Goal: Check status: Check status

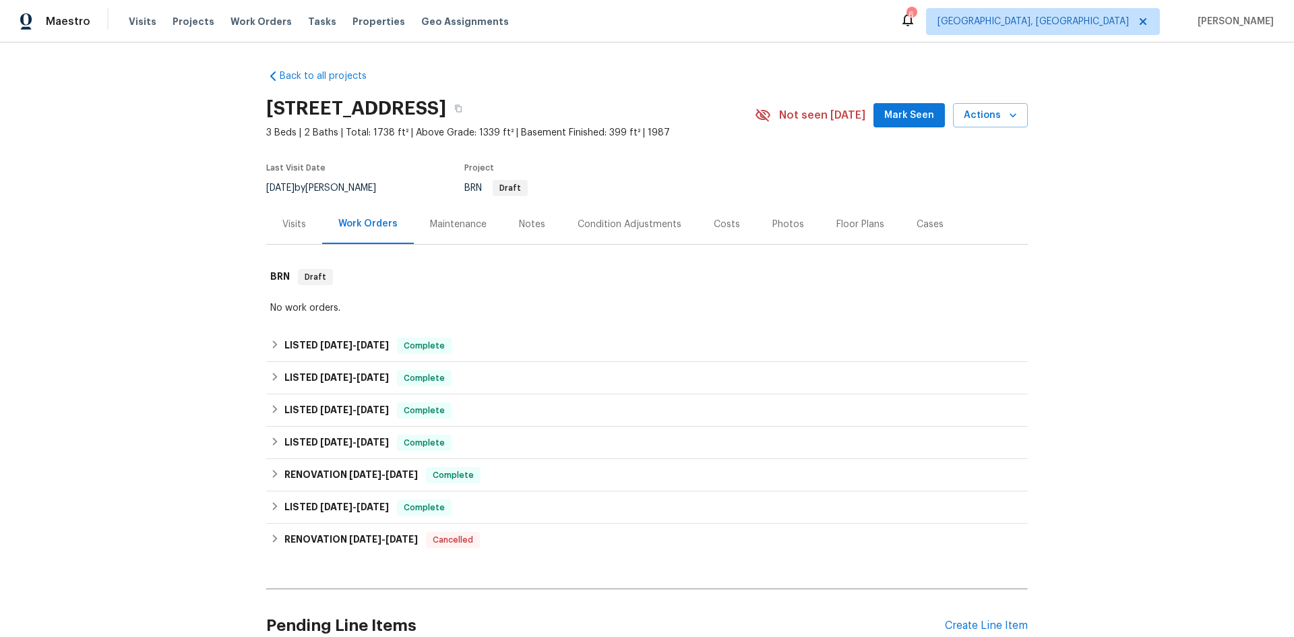
click at [287, 222] on div "Visits" at bounding box center [294, 224] width 24 height 13
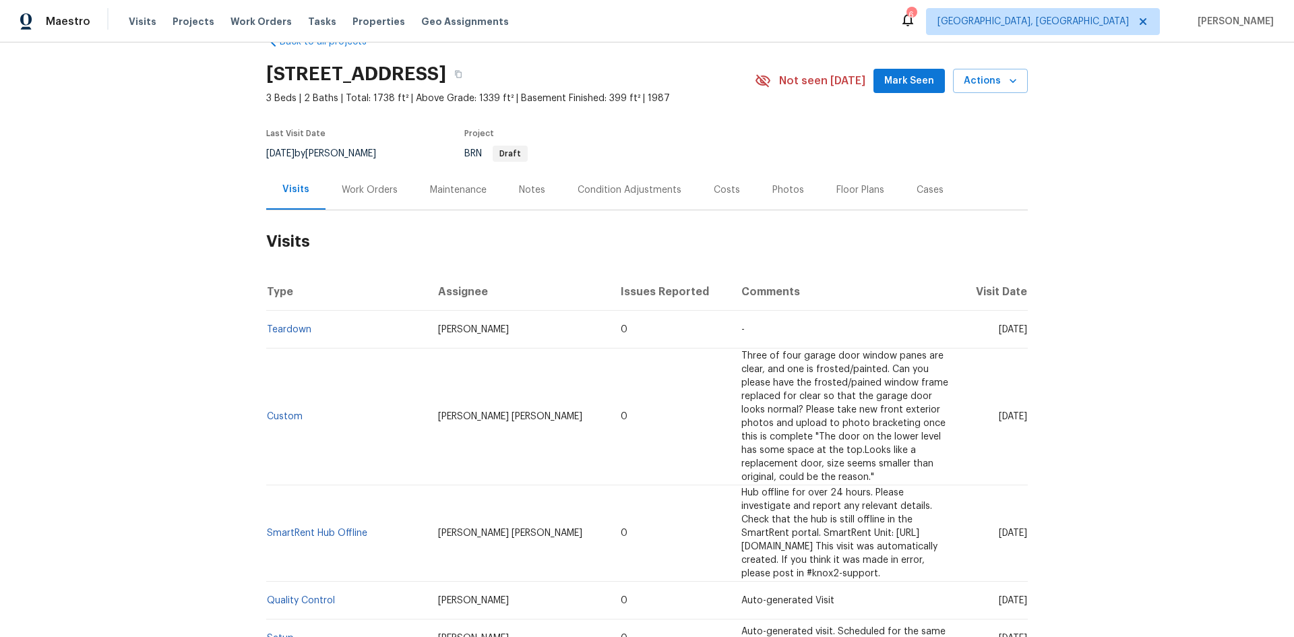
scroll to position [67, 0]
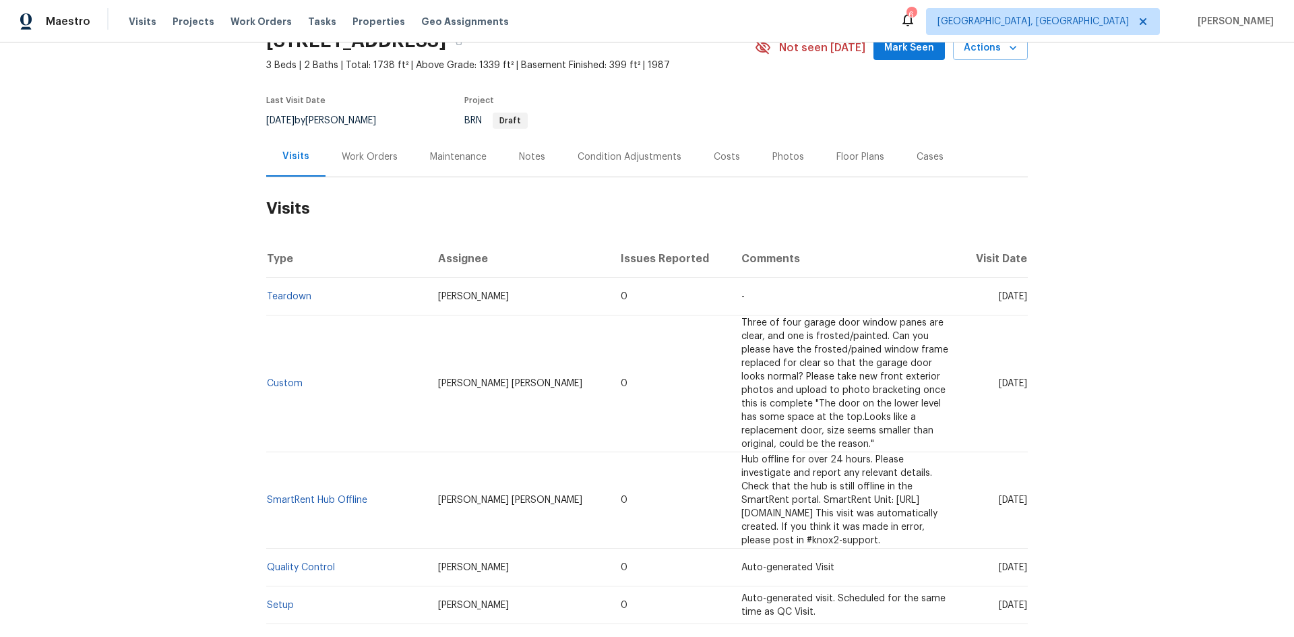
click at [381, 153] on div "Work Orders" at bounding box center [370, 156] width 56 height 13
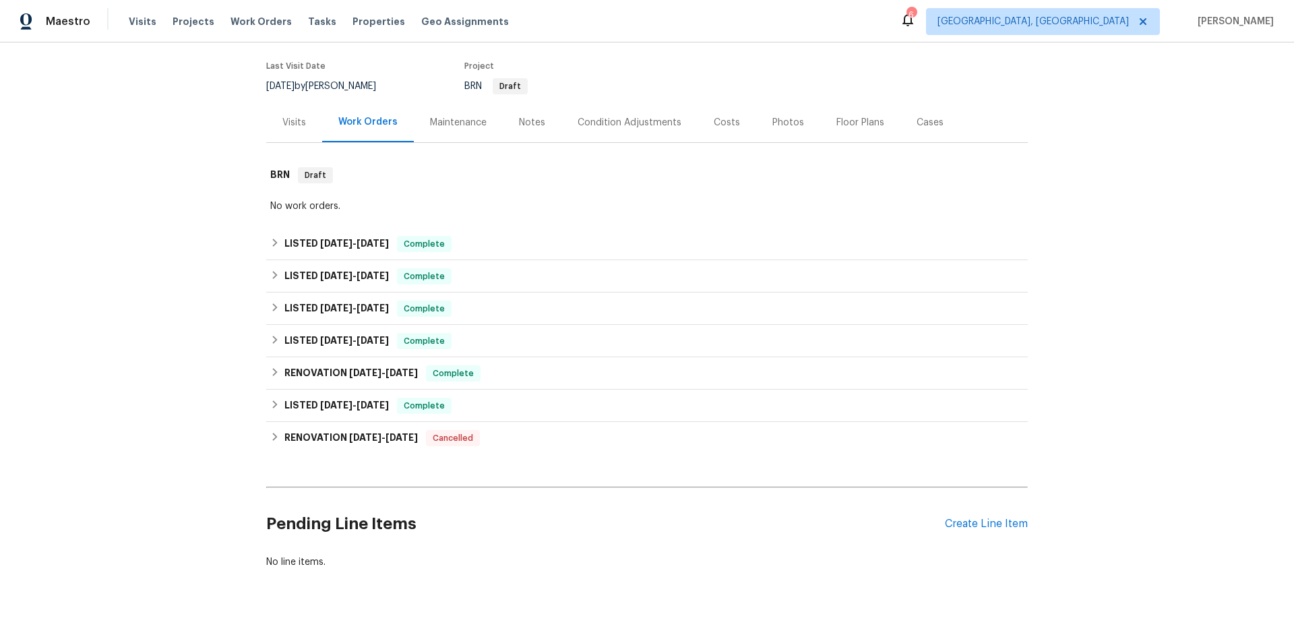
scroll to position [135, 0]
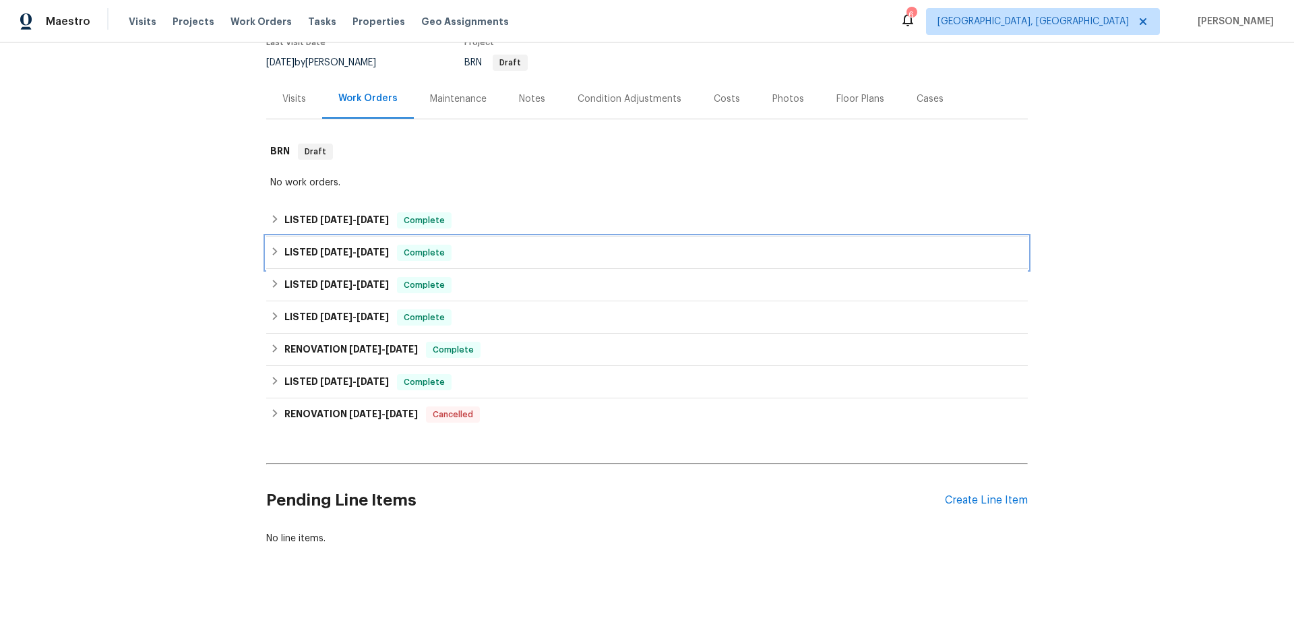
click at [340, 247] on span "[DATE]" at bounding box center [336, 251] width 32 height 9
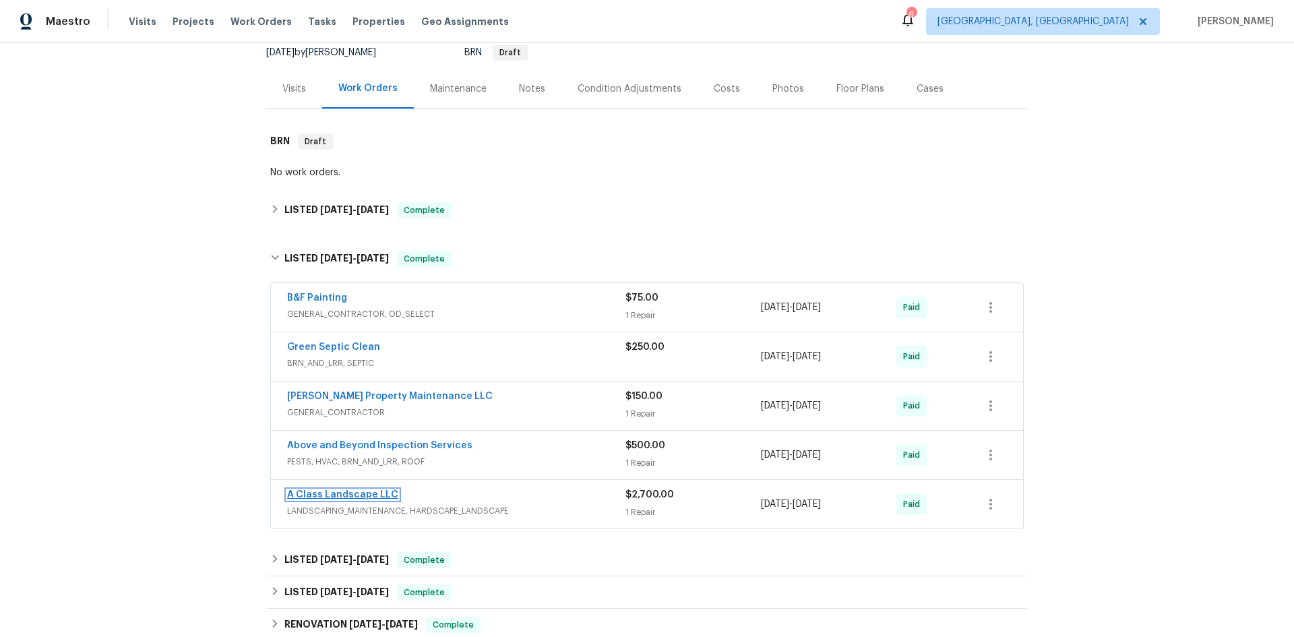
click at [355, 497] on link "A Class Landscape LLC" at bounding box center [342, 494] width 111 height 9
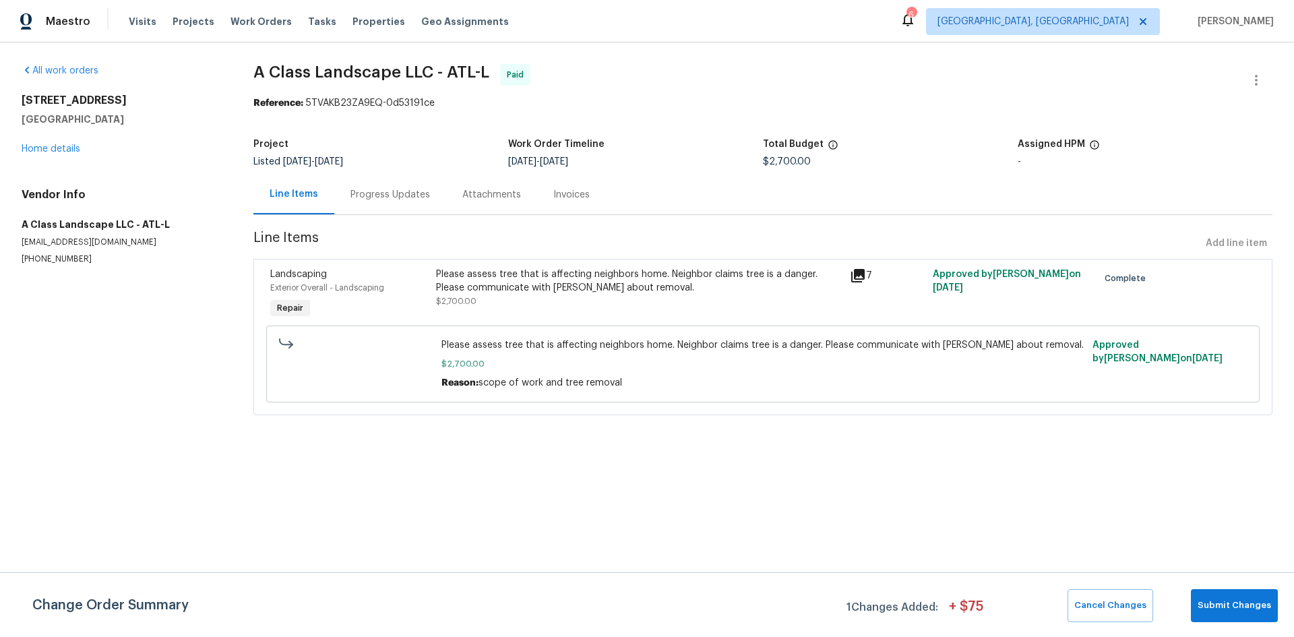
click at [371, 193] on div "Progress Updates" at bounding box center [390, 194] width 80 height 13
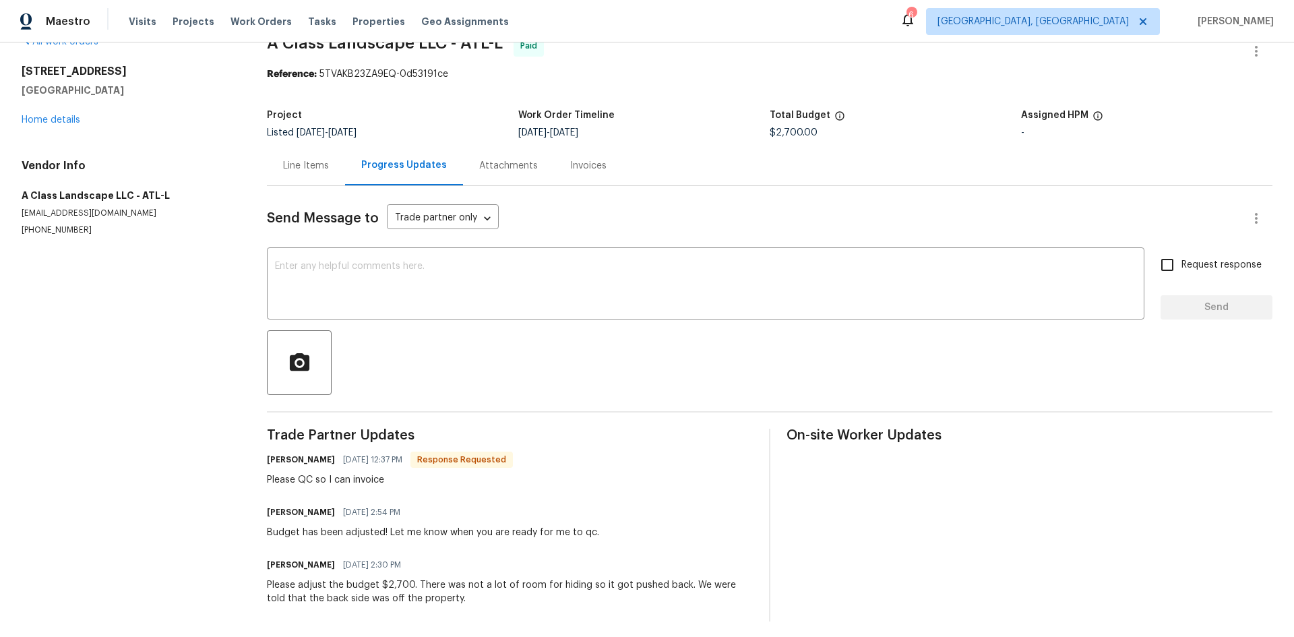
scroll to position [45, 0]
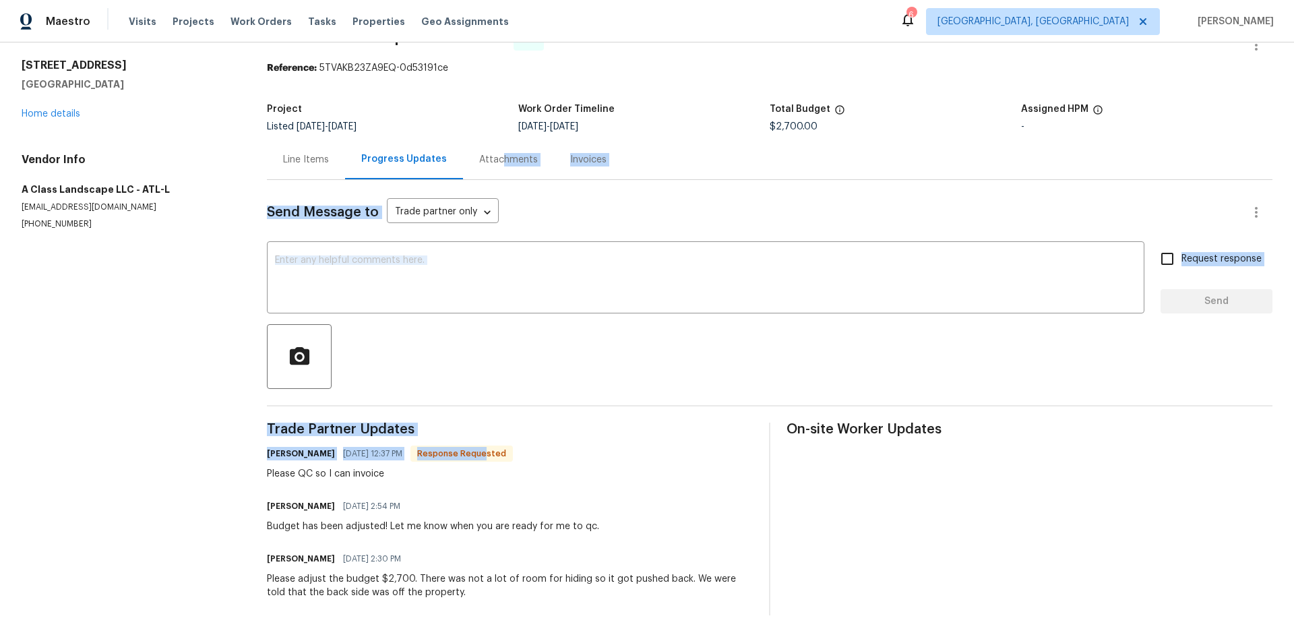
drag, startPoint x: 497, startPoint y: 146, endPoint x: 454, endPoint y: 464, distance: 320.9
click at [464, 462] on section "A Class Landscape LLC - ATL-L Paid Reference: 5TVAKB23ZA9EQ-0d53191ce Project L…" at bounding box center [769, 322] width 1005 height 586
click at [362, 474] on div "Trade Partner Updates [PERSON_NAME] [DATE] 12:37 PM Response Requested Please Q…" at bounding box center [510, 518] width 486 height 193
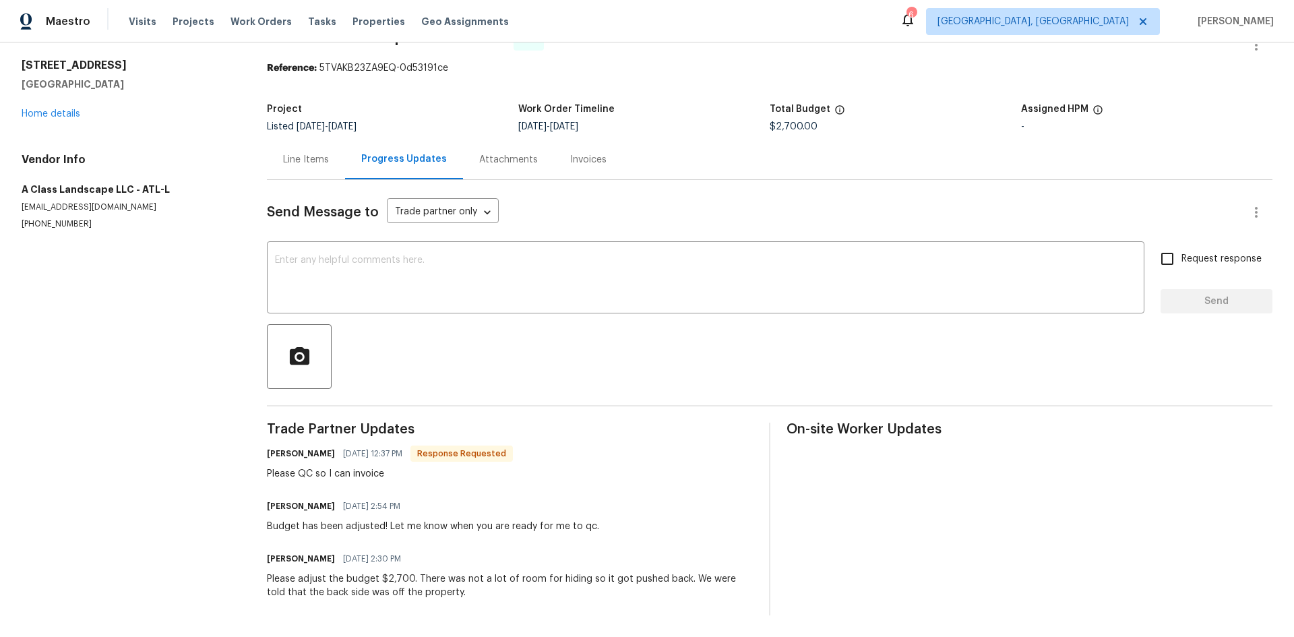
click at [505, 153] on div "Attachments" at bounding box center [508, 159] width 59 height 13
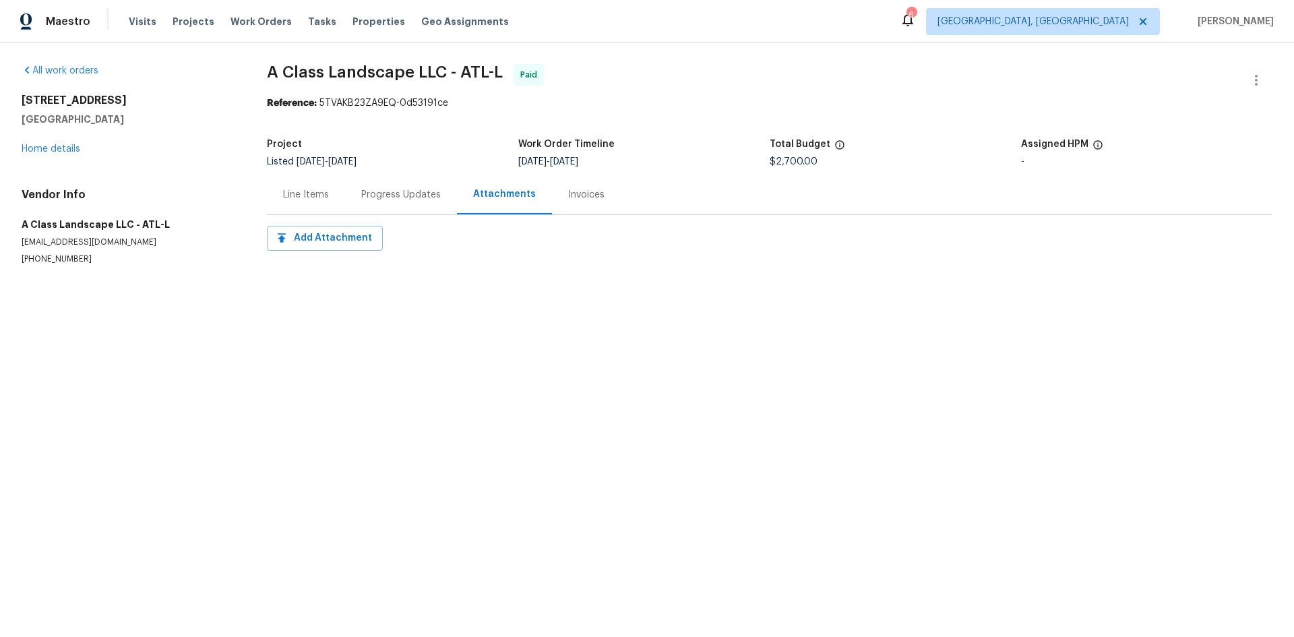
click at [577, 188] on div "Invoices" at bounding box center [586, 194] width 36 height 13
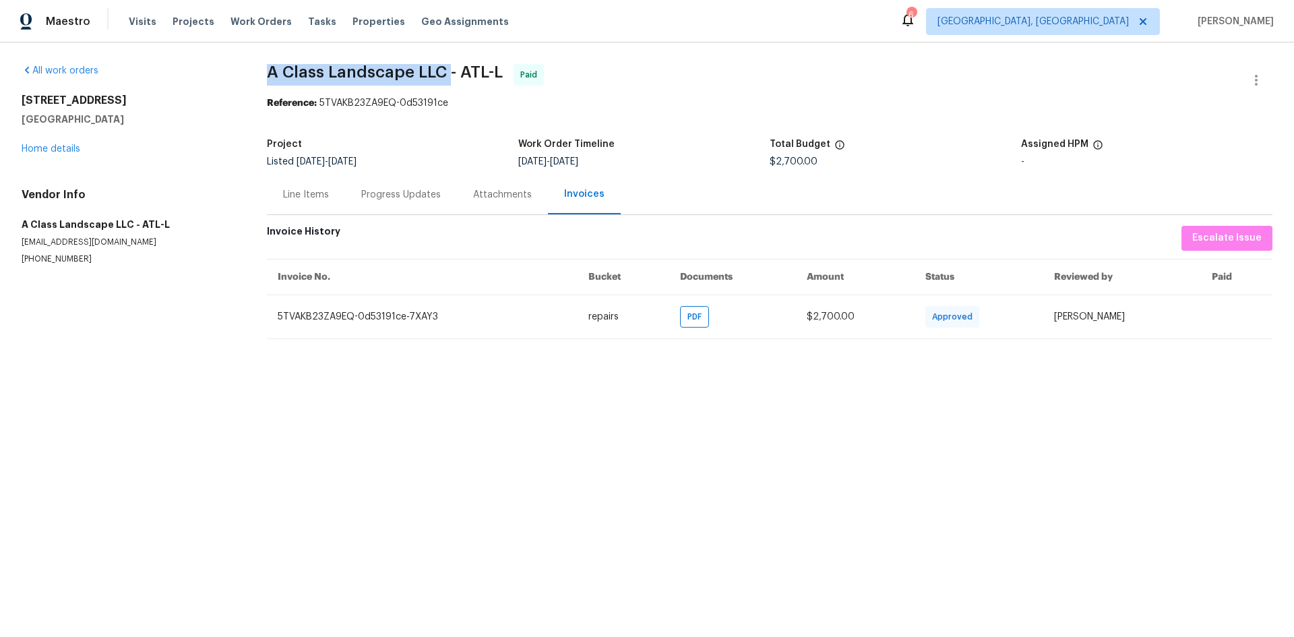
drag, startPoint x: 267, startPoint y: 75, endPoint x: 451, endPoint y: 74, distance: 183.9
click at [451, 74] on span "A Class Landscape LLC - ATL-L" at bounding box center [385, 72] width 236 height 16
copy span "A Class Landscape LLC"
drag, startPoint x: 514, startPoint y: 165, endPoint x: 598, endPoint y: 168, distance: 83.6
click at [613, 160] on div "Project Listed [DATE] - [DATE] Work Order Timeline [DATE] - [DATE] Total Budget…" at bounding box center [769, 152] width 1005 height 43
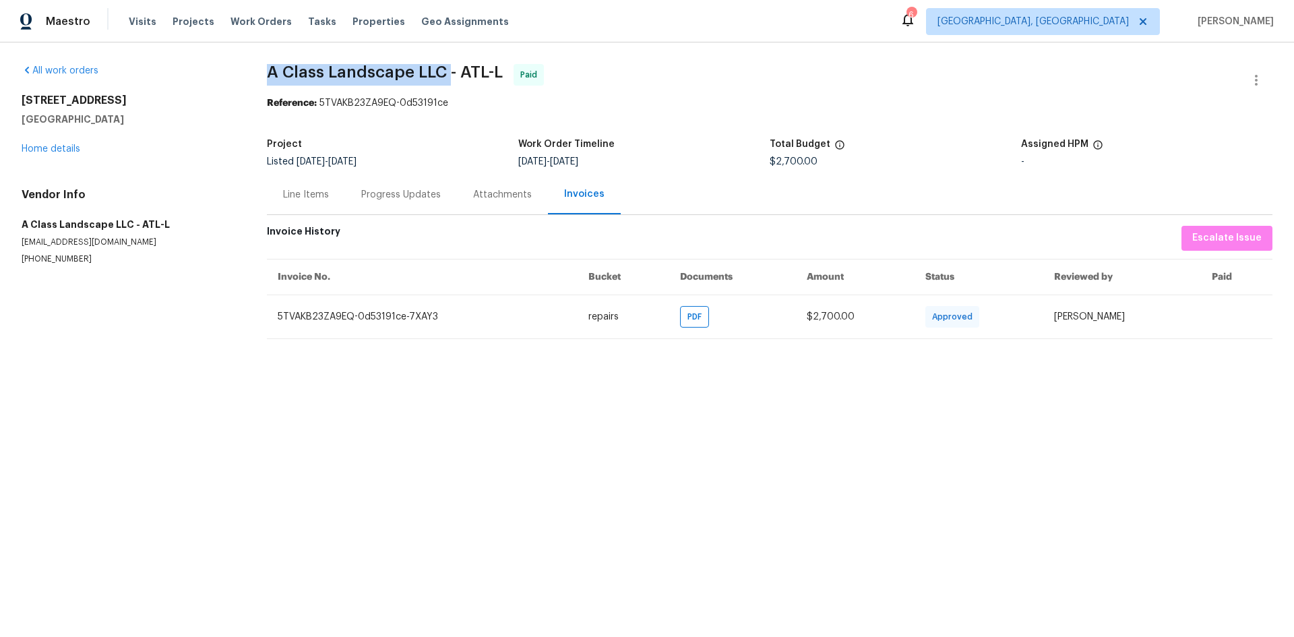
click at [563, 174] on div "Project Listed [DATE] - [DATE] Work Order Timeline [DATE] - [DATE] Total Budget…" at bounding box center [769, 152] width 1005 height 43
click at [536, 159] on span "[DATE]" at bounding box center [532, 161] width 28 height 9
